Goal: Task Accomplishment & Management: Use online tool/utility

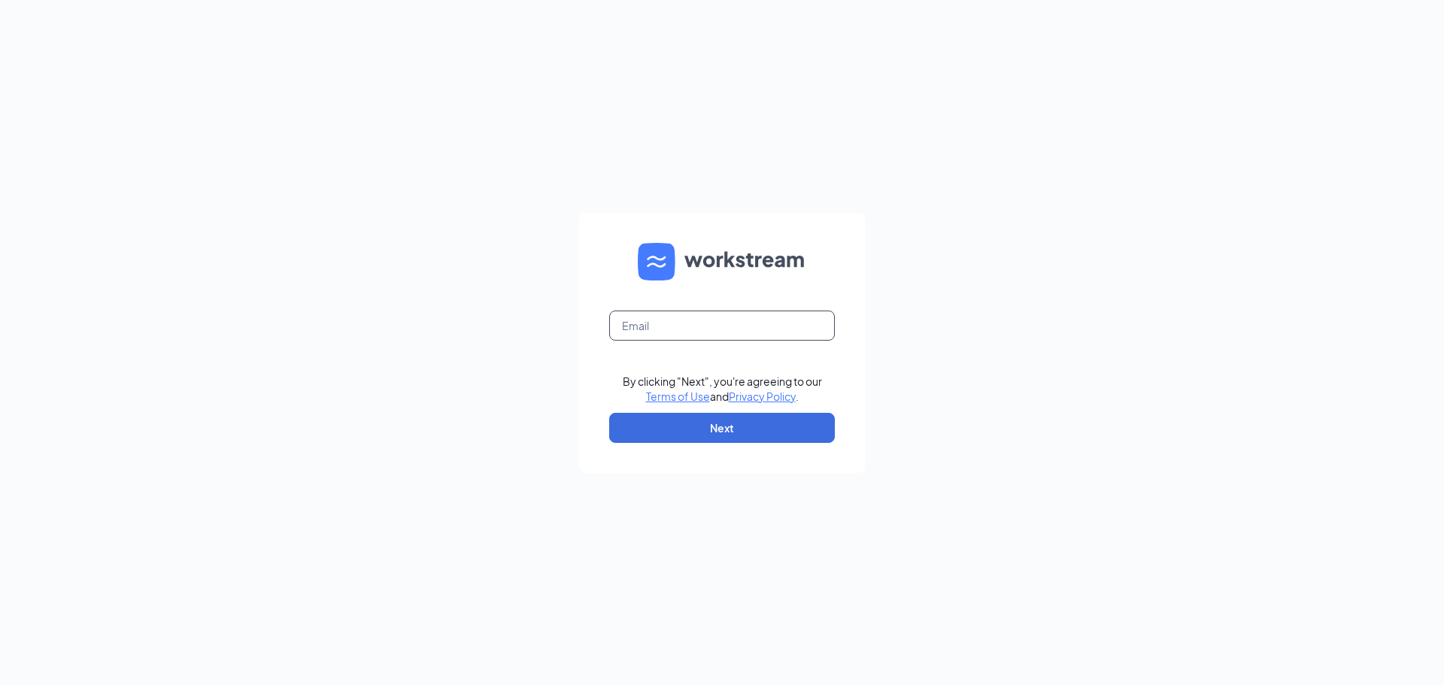
click at [706, 322] on input "text" at bounding box center [722, 326] width 226 height 30
type input "[EMAIL_ADDRESS][DOMAIN_NAME]"
click at [694, 439] on button "Next" at bounding box center [722, 428] width 226 height 30
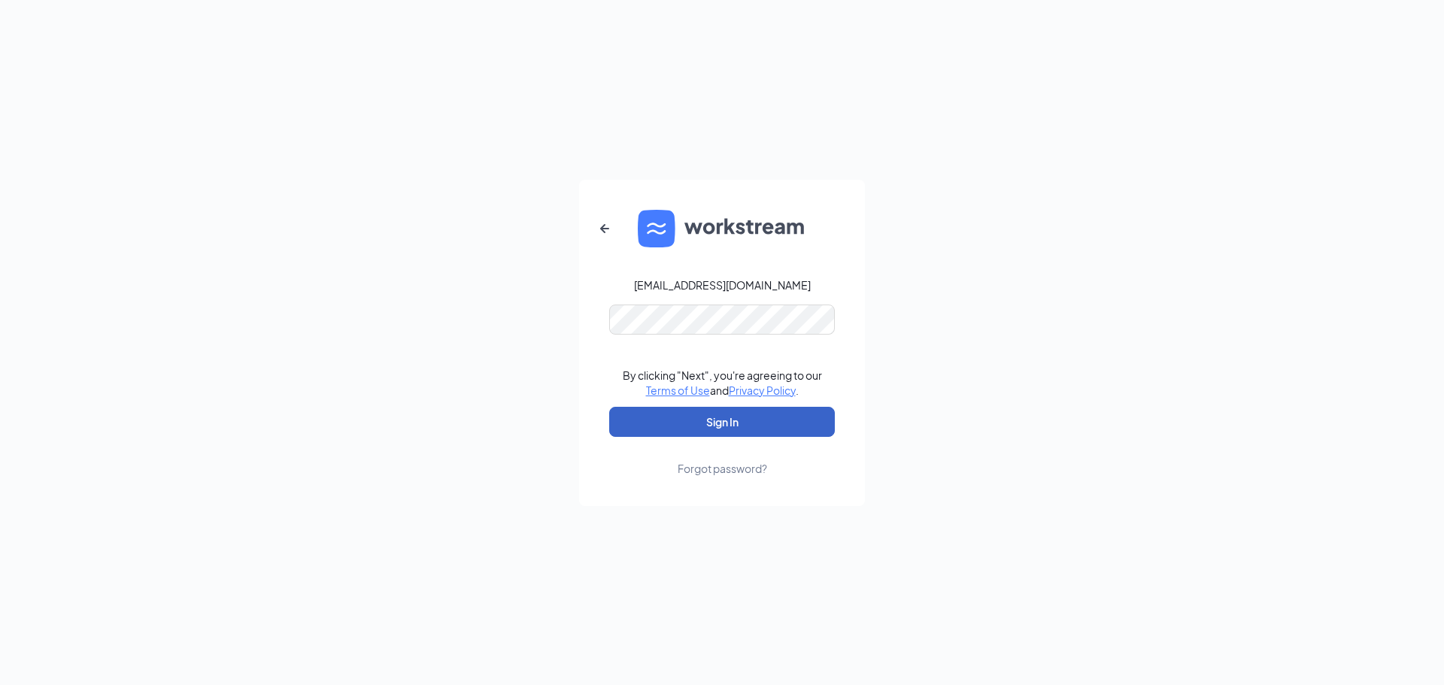
click at [724, 417] on button "Sign In" at bounding box center [722, 422] width 226 height 30
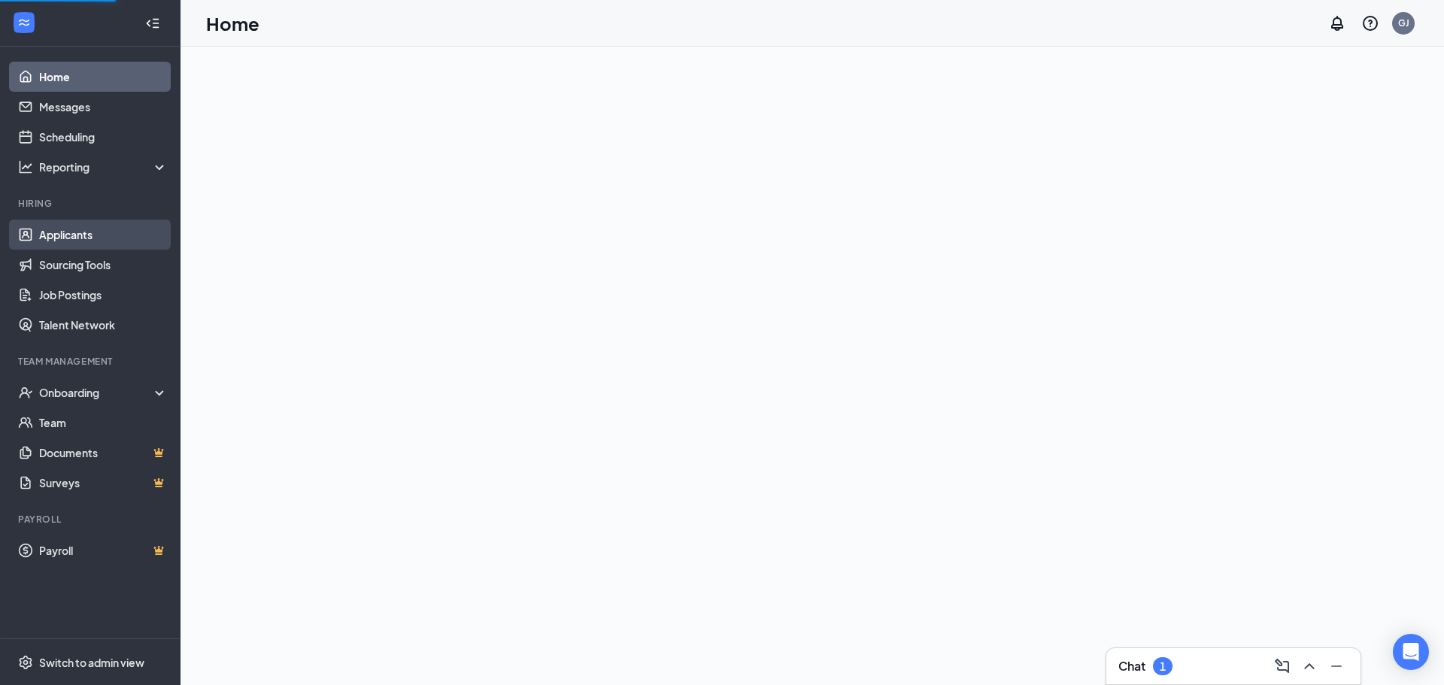
click at [95, 229] on link "Applicants" at bounding box center [103, 235] width 129 height 30
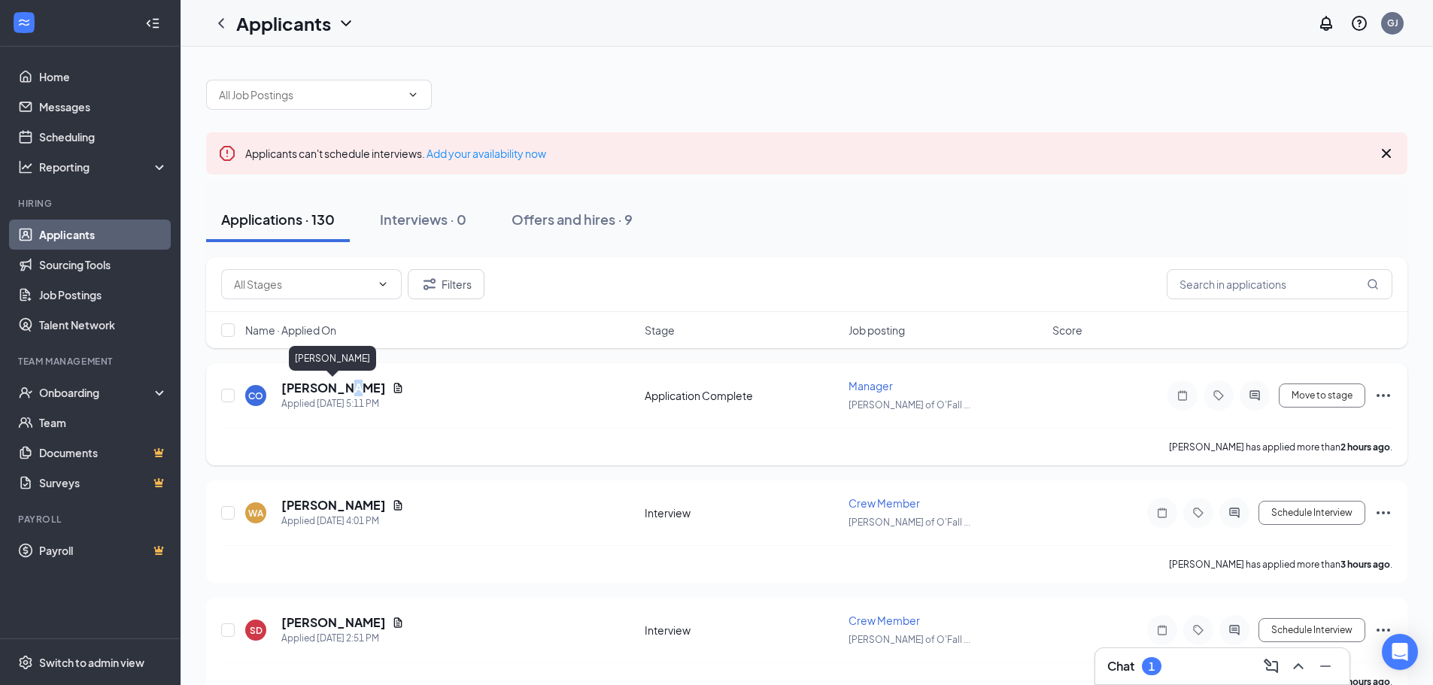
click at [341, 391] on h5 "Claresha Outlaw" at bounding box center [333, 388] width 105 height 17
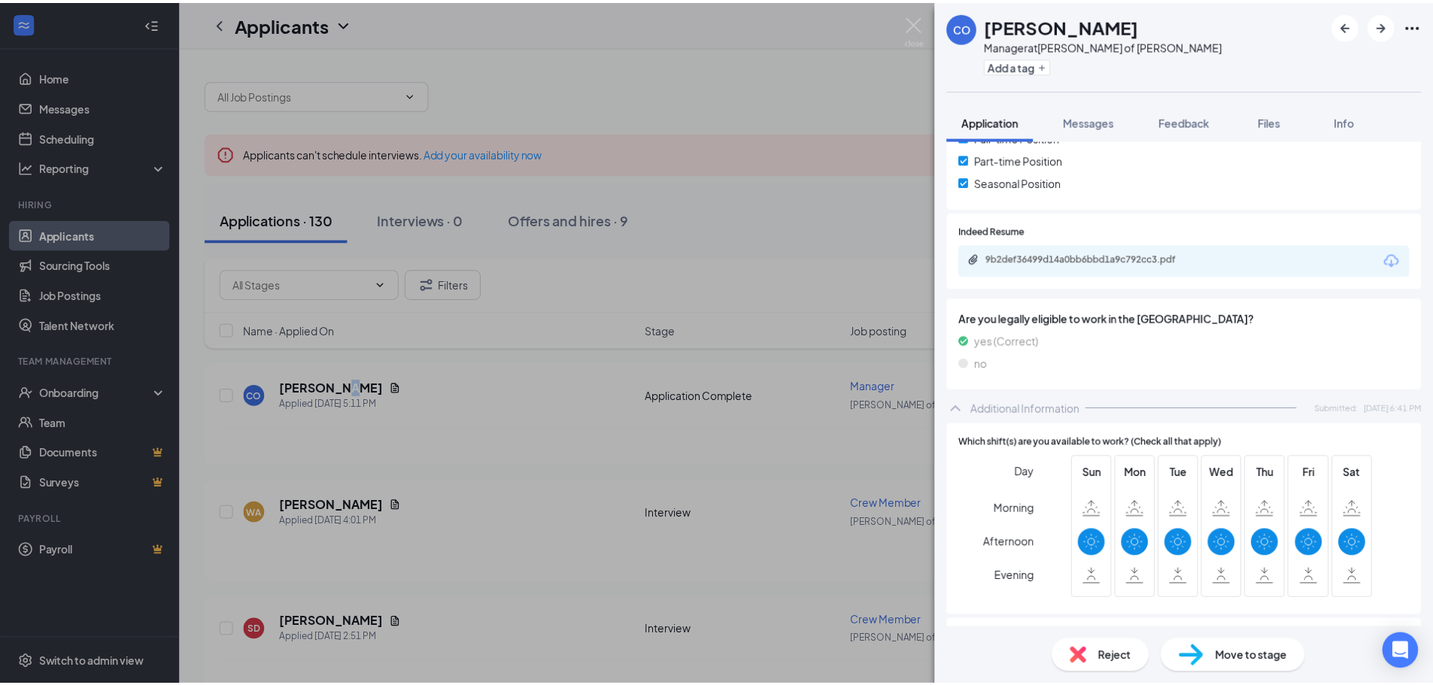
scroll to position [376, 0]
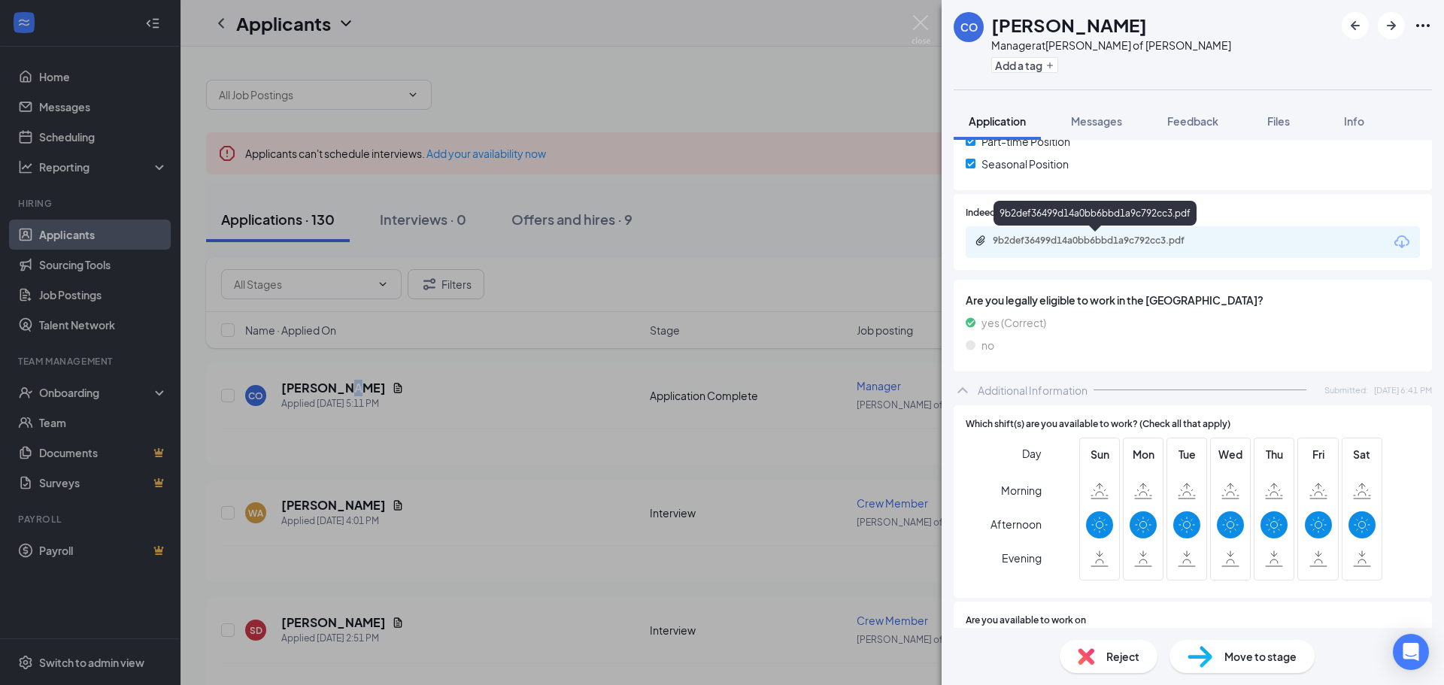
click at [1186, 240] on div "9b2def36499d14a0bb6bbd1a9c792cc3.pdf" at bounding box center [1098, 241] width 211 height 12
click at [623, 351] on div "CO Claresha Outlaw Manager at Culver's of O'Fallon Add a tag Application Messag…" at bounding box center [722, 342] width 1444 height 685
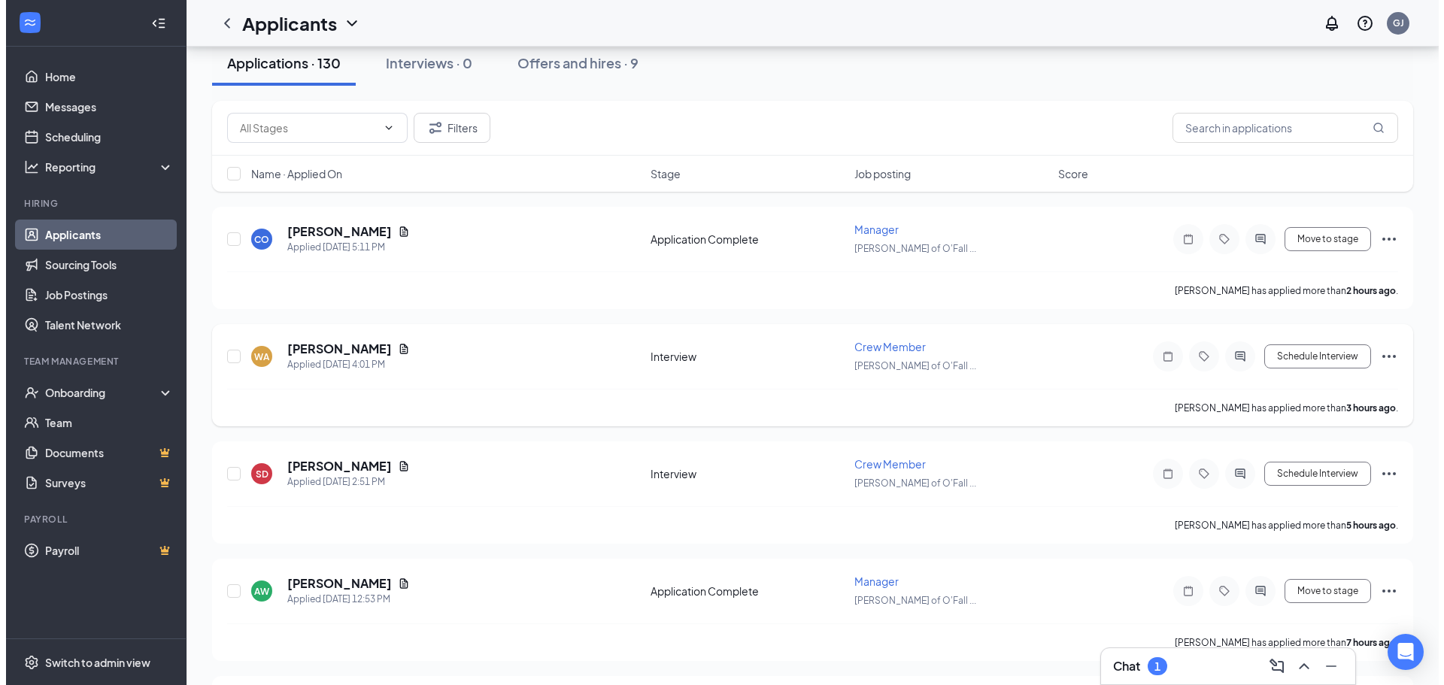
scroll to position [226, 0]
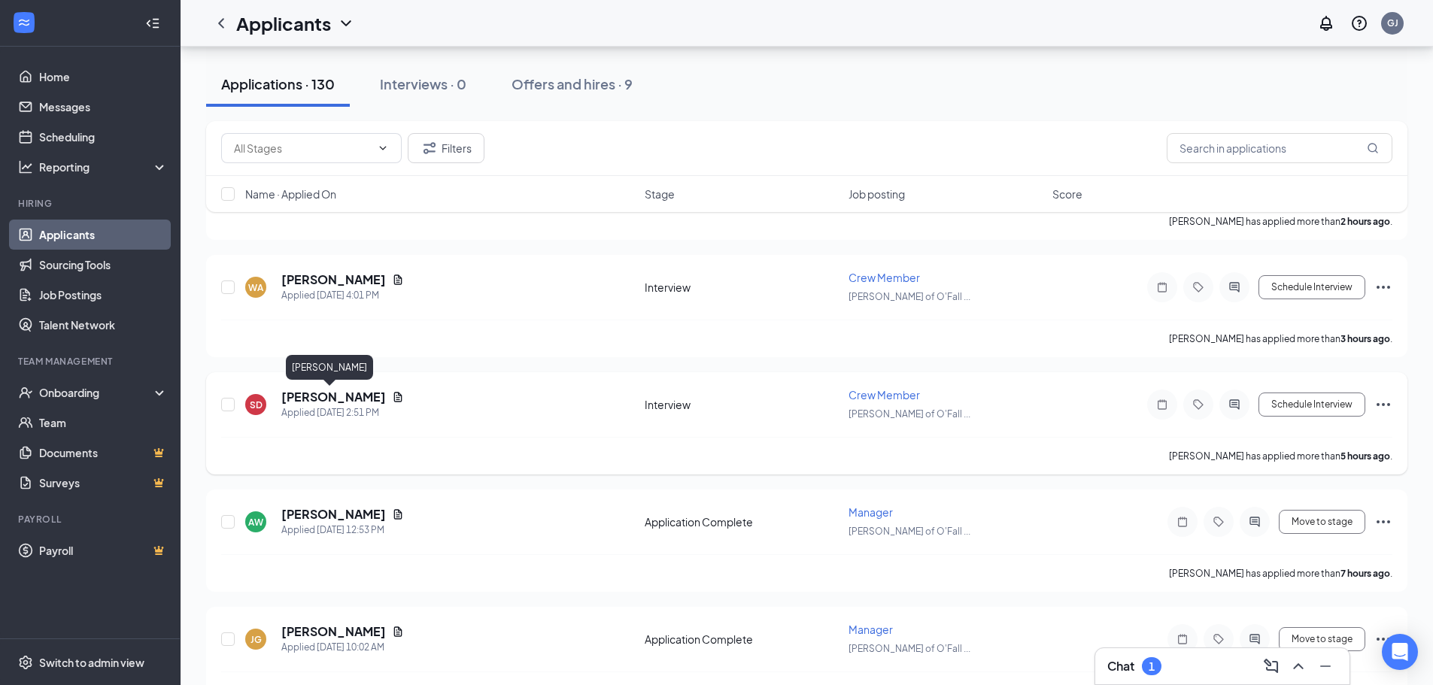
click at [330, 399] on h5 "Shyann Dunn" at bounding box center [333, 397] width 105 height 17
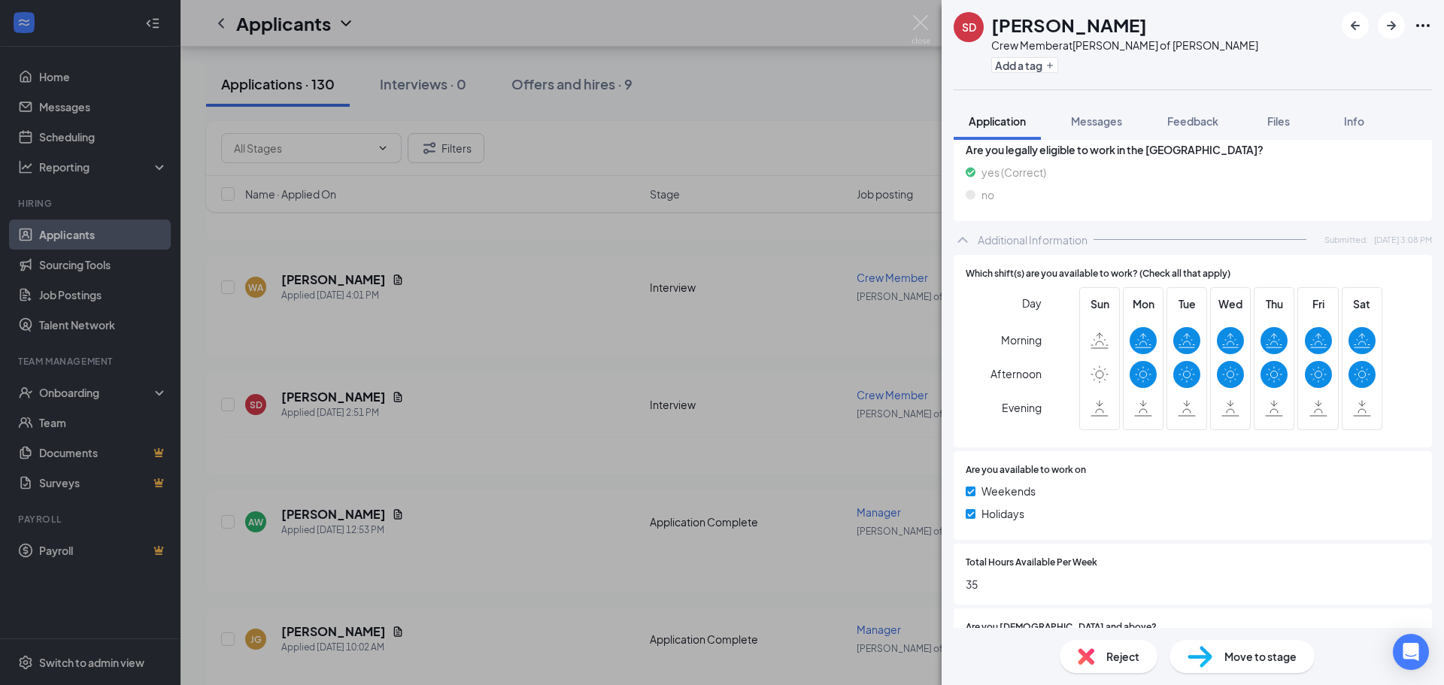
scroll to position [376, 0]
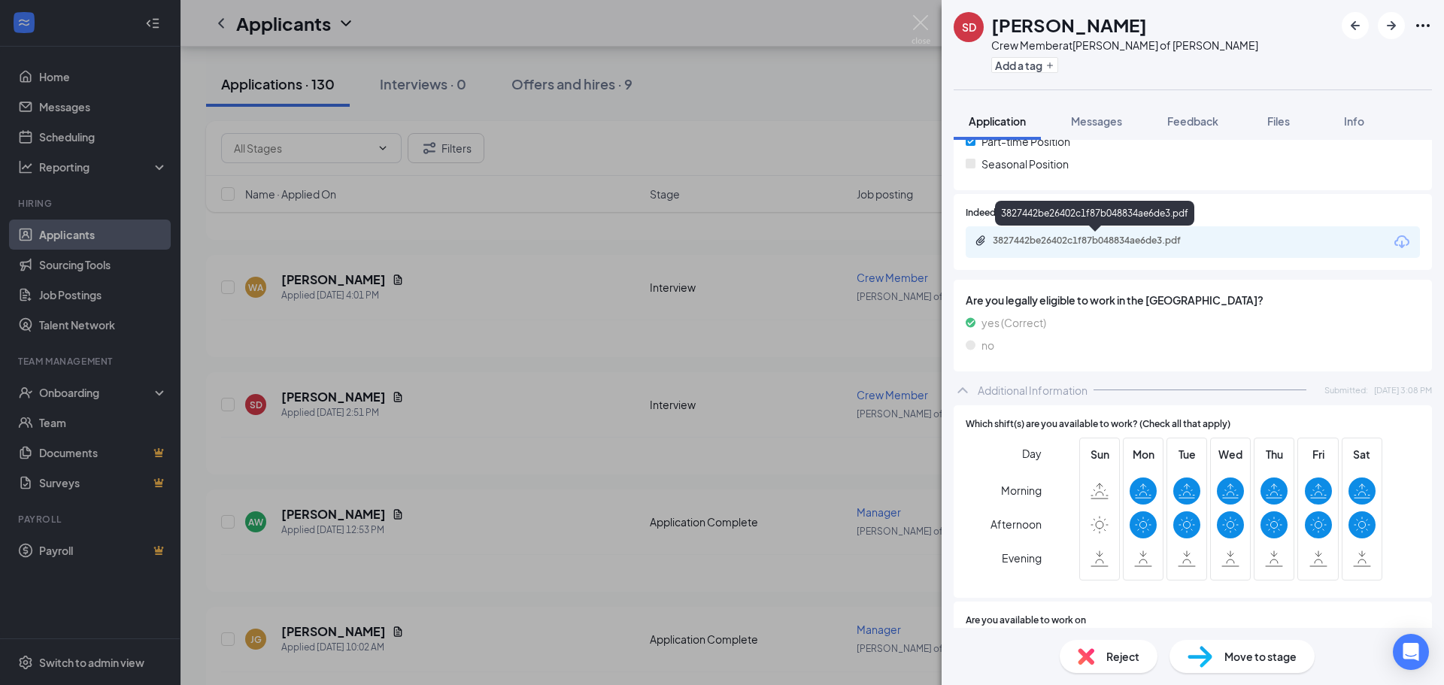
click at [1111, 244] on div "3827442be26402c1f87b048834ae6de3.pdf" at bounding box center [1098, 241] width 211 height 12
click at [597, 339] on div "SD Shyann Dunn Crew Member at Culver's of O'Fallon Add a tag Application Messag…" at bounding box center [722, 342] width 1444 height 685
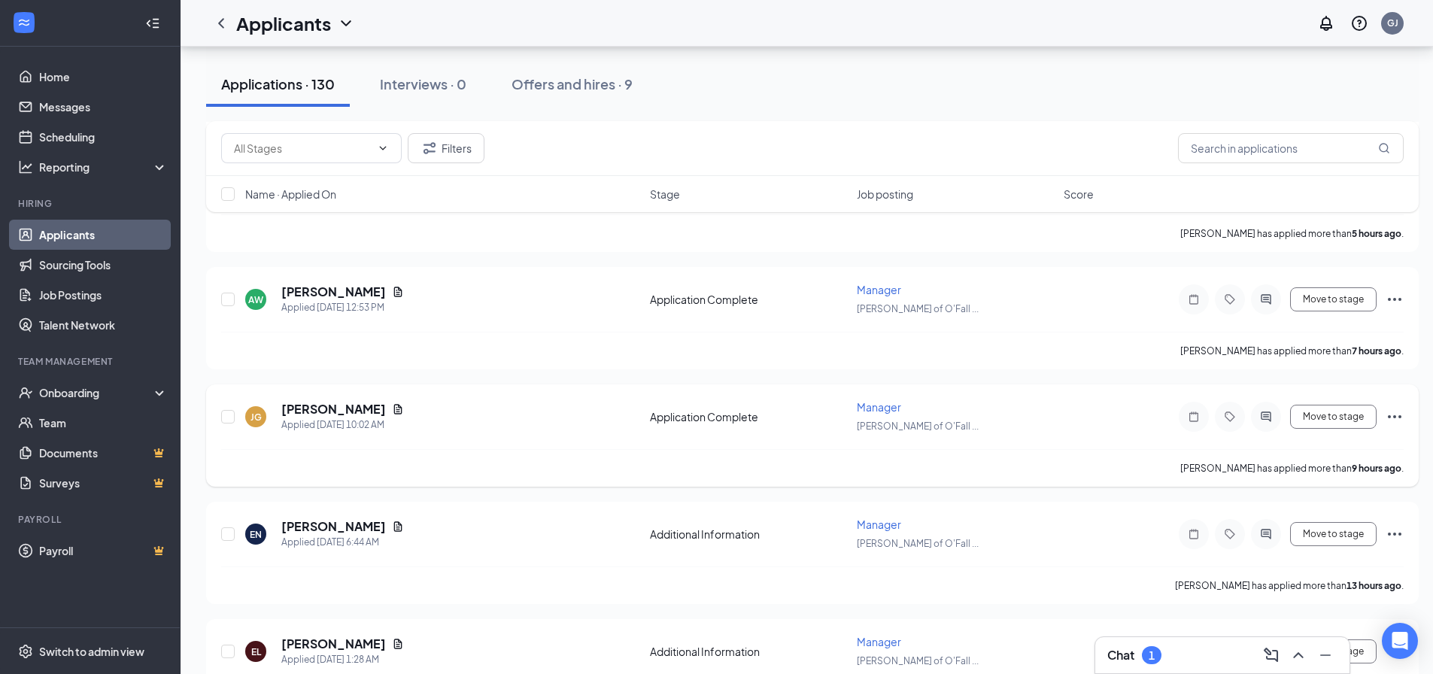
scroll to position [451, 0]
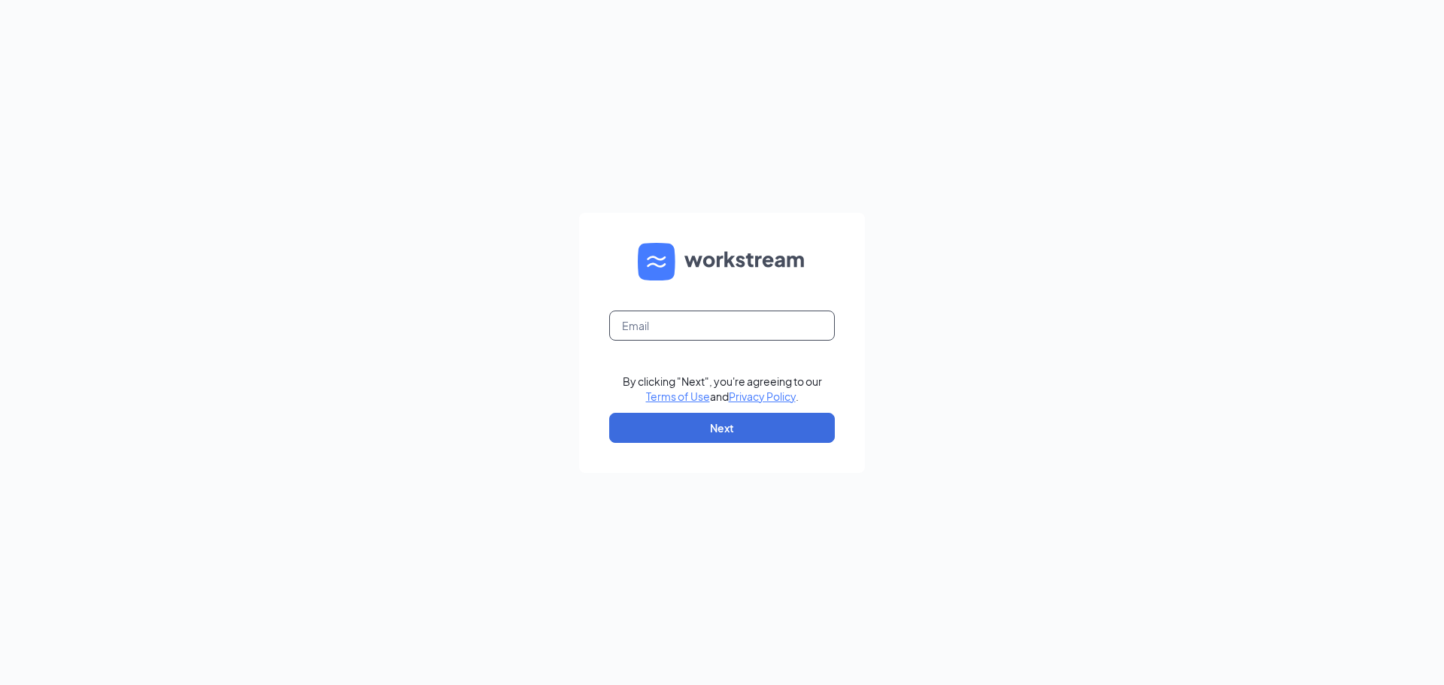
click at [661, 332] on input "text" at bounding box center [722, 326] width 226 height 30
type input "gjackels@outlook.com"
click at [717, 442] on button "Next" at bounding box center [722, 428] width 226 height 30
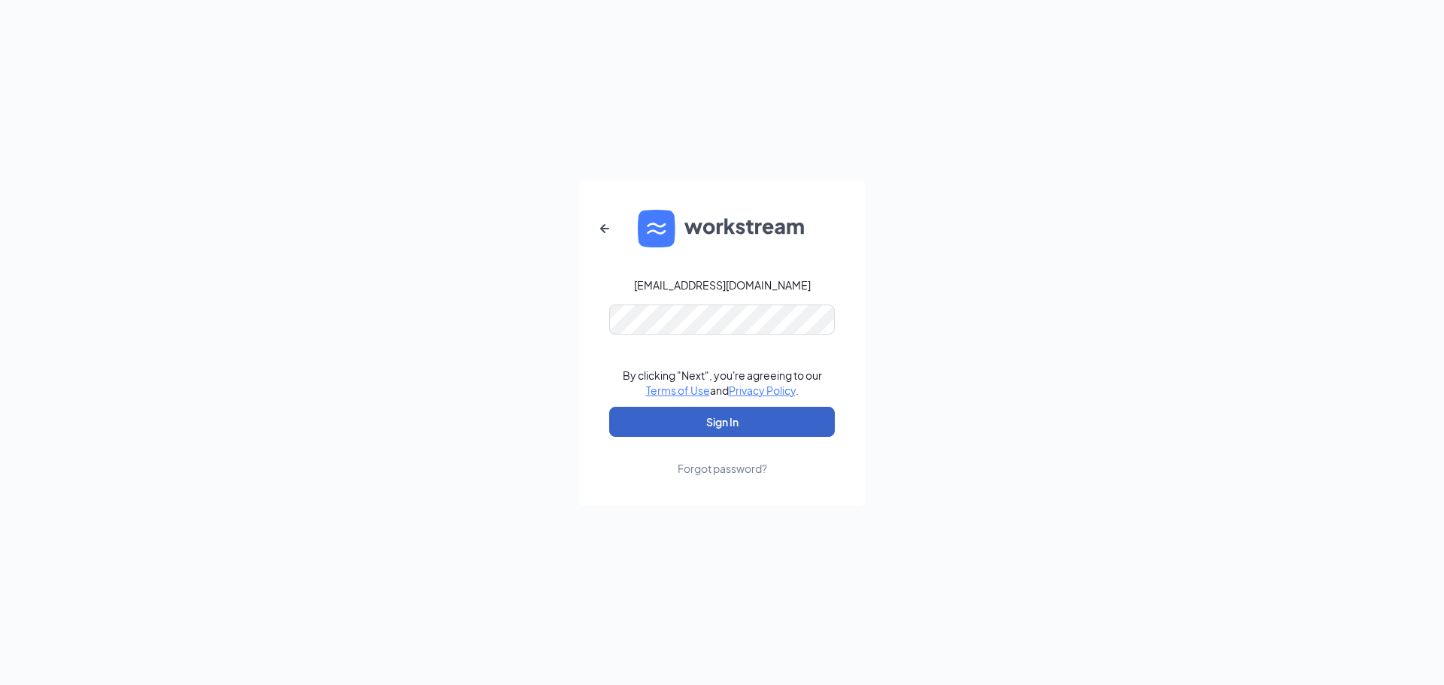
click at [709, 418] on button "Sign In" at bounding box center [722, 422] width 226 height 30
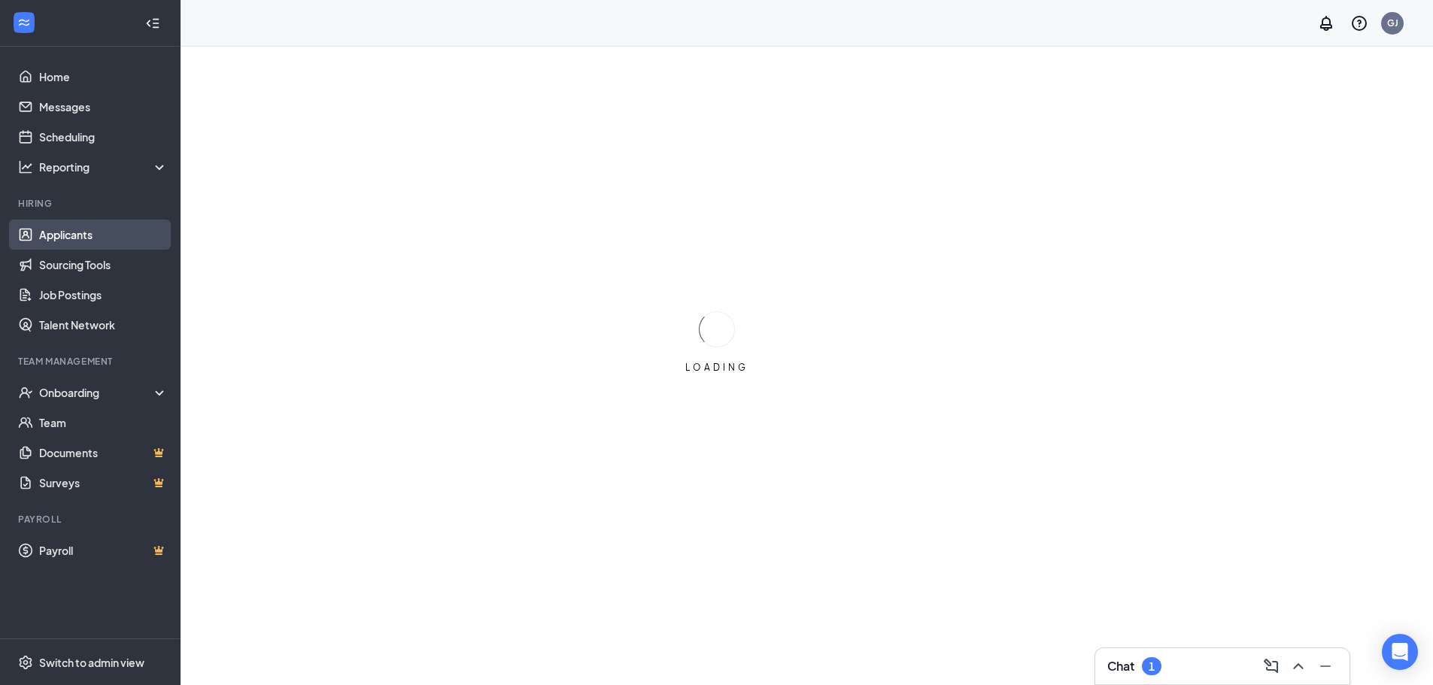
click at [87, 241] on link "Applicants" at bounding box center [103, 235] width 129 height 30
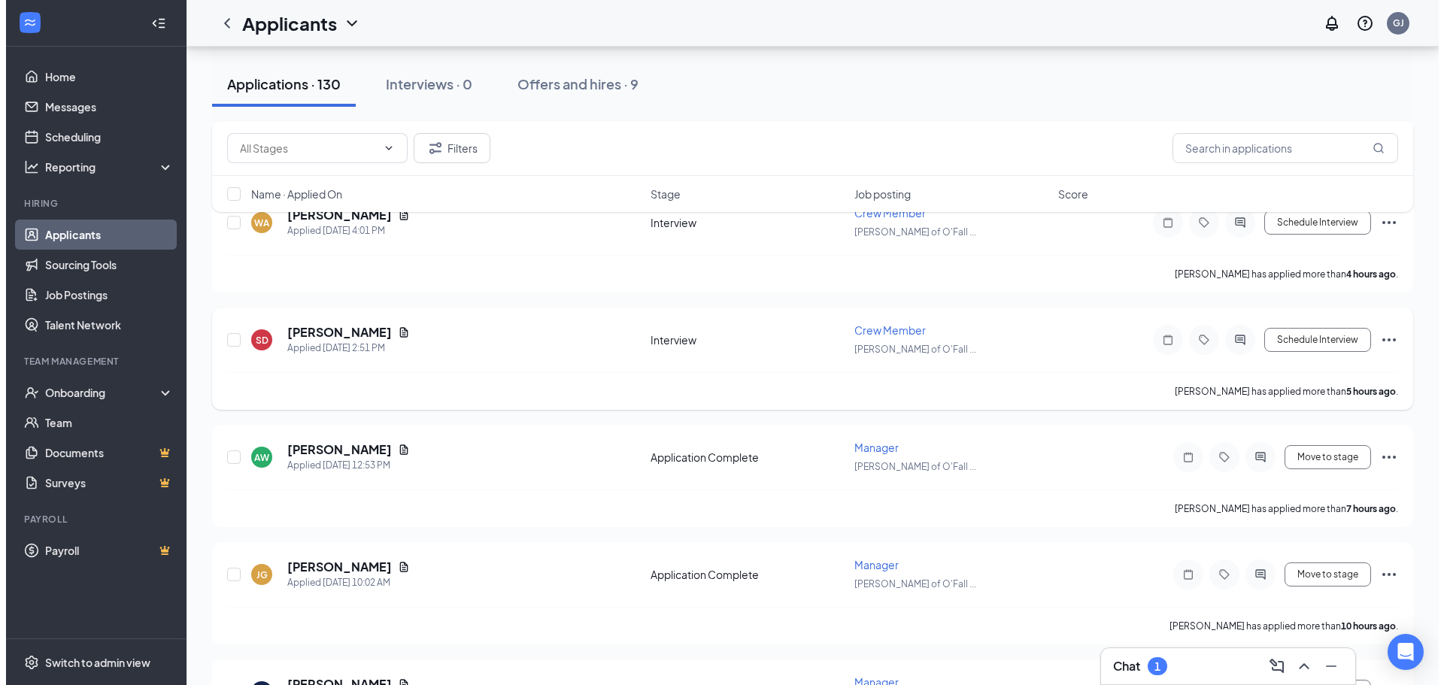
scroll to position [301, 0]
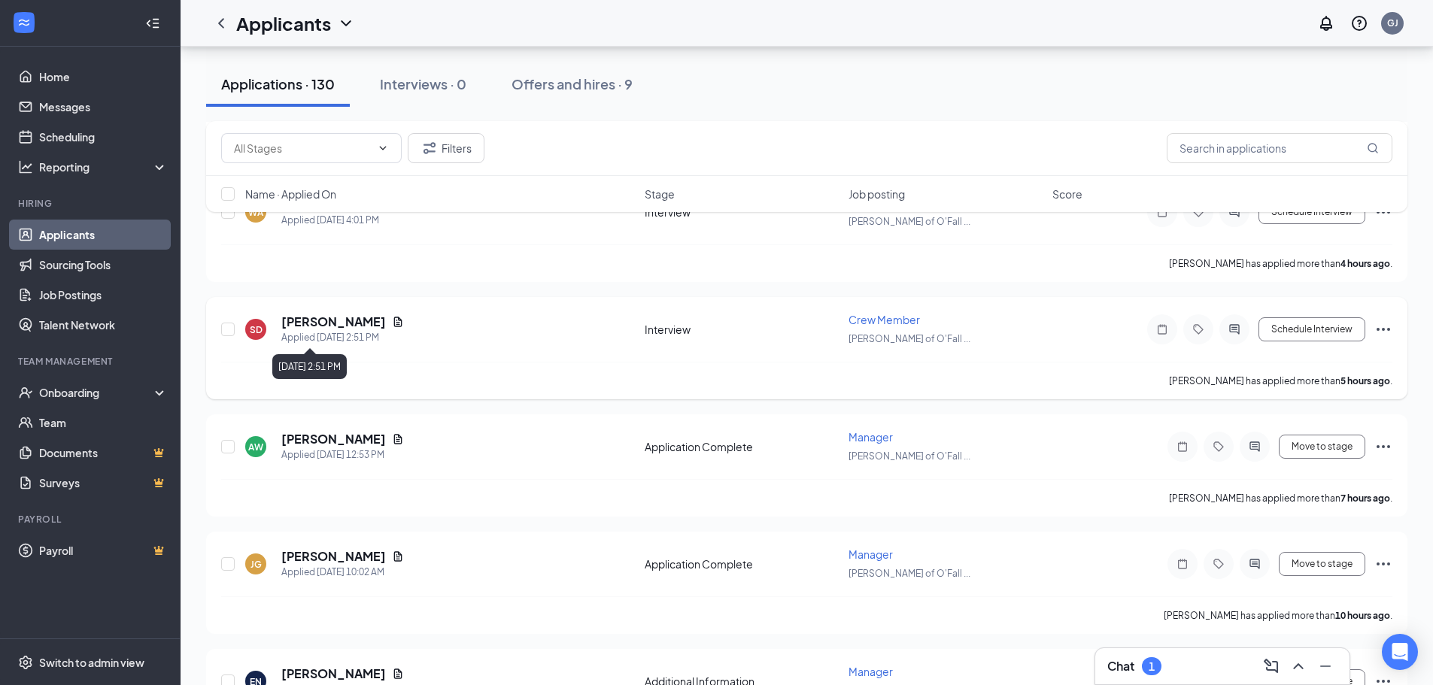
click at [317, 323] on h5 "Shyann Dunn" at bounding box center [333, 322] width 105 height 17
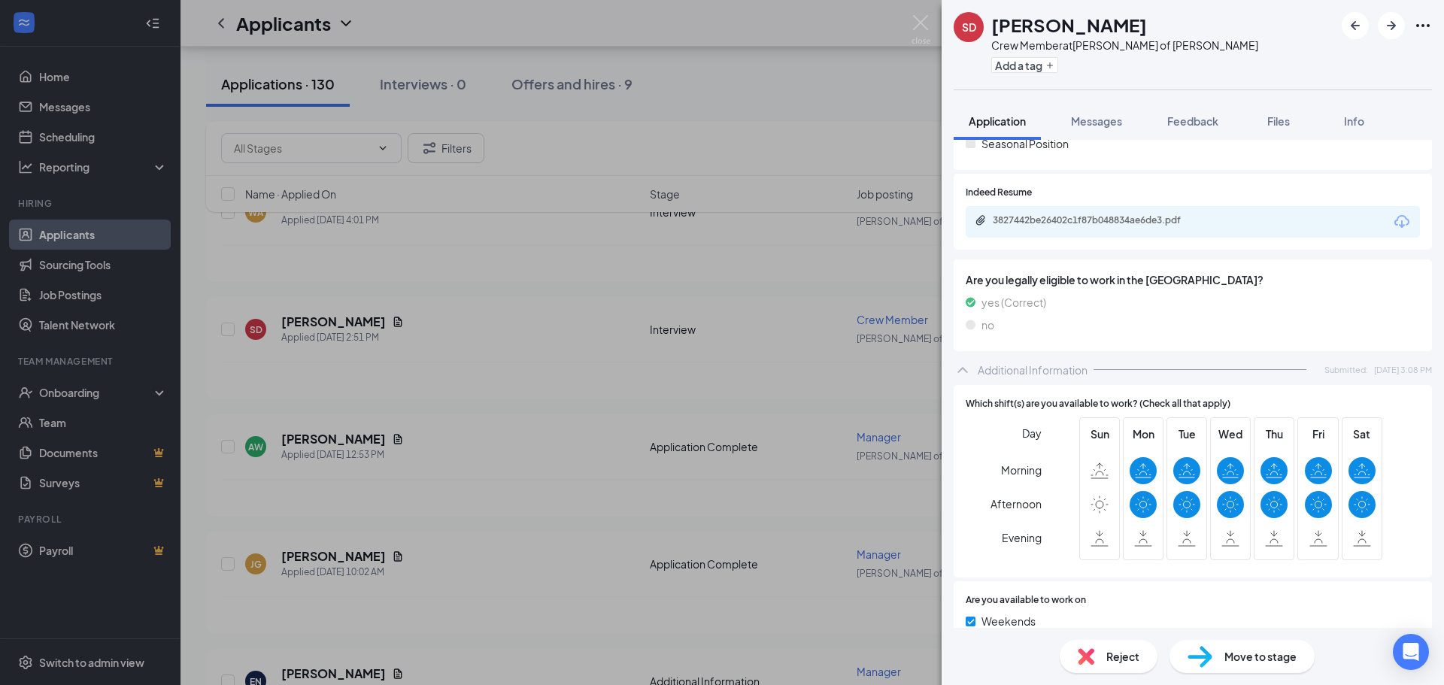
scroll to position [216, 0]
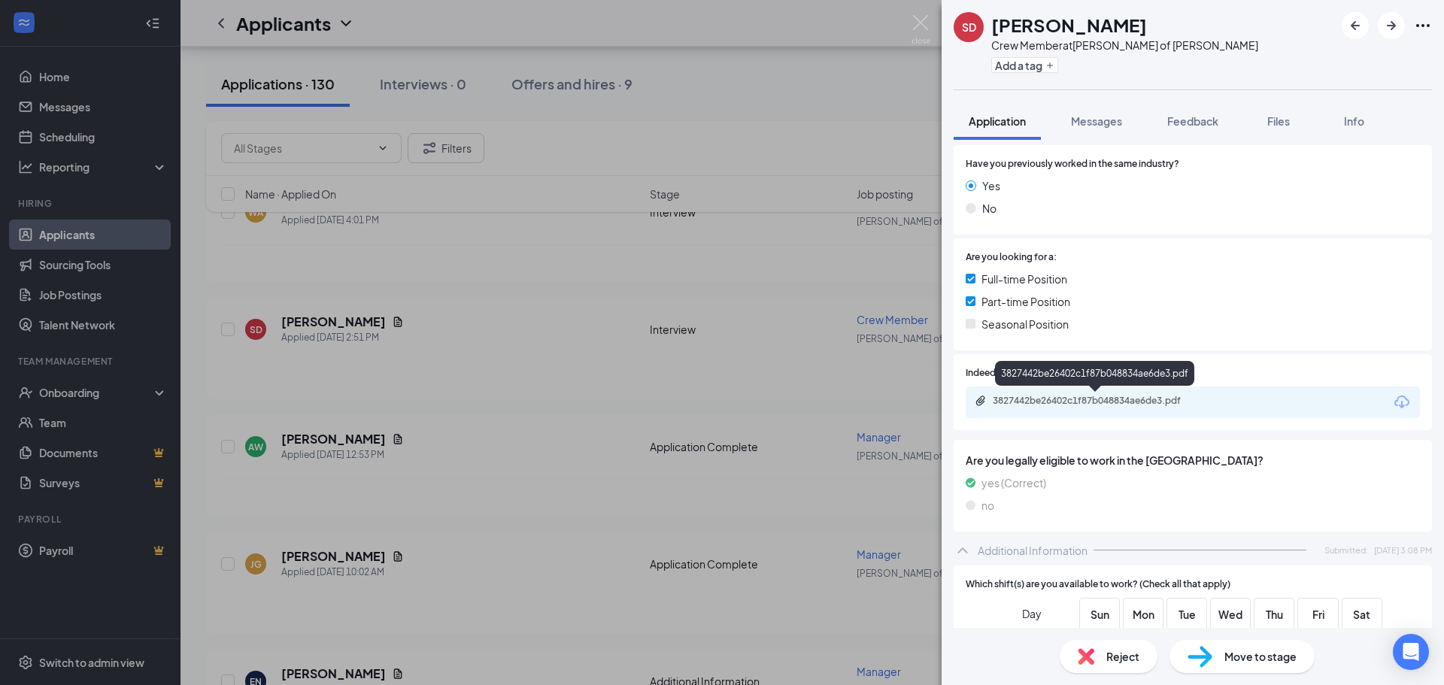
click at [1135, 396] on div "3827442be26402c1f87b048834ae6de3.pdf" at bounding box center [1098, 401] width 211 height 12
